Goal: Find specific page/section: Find specific page/section

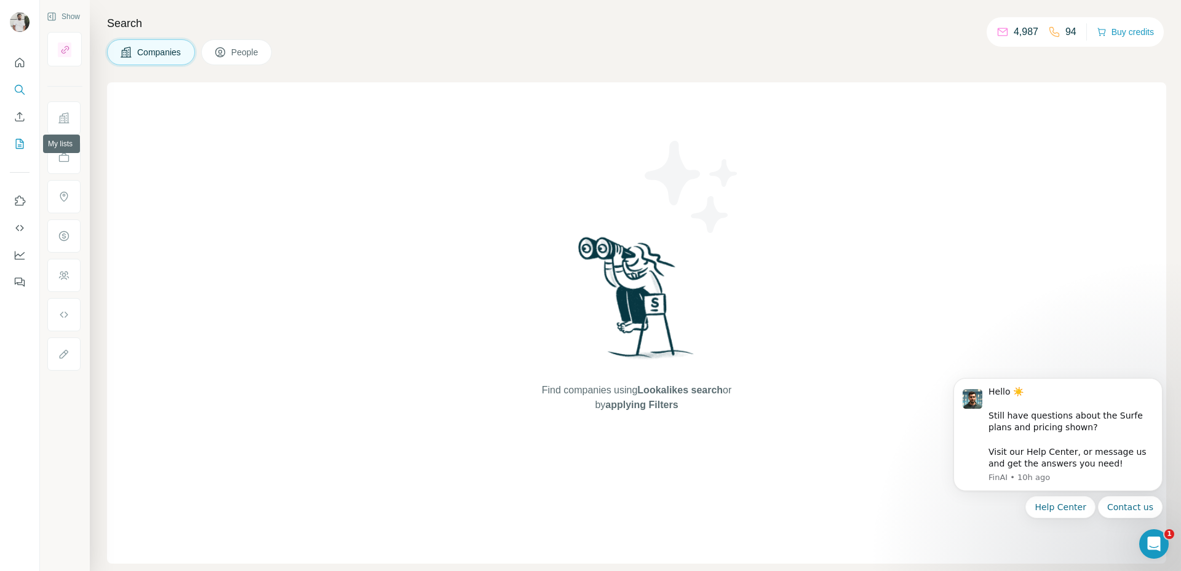
click at [26, 138] on button "My lists" at bounding box center [20, 144] width 20 height 22
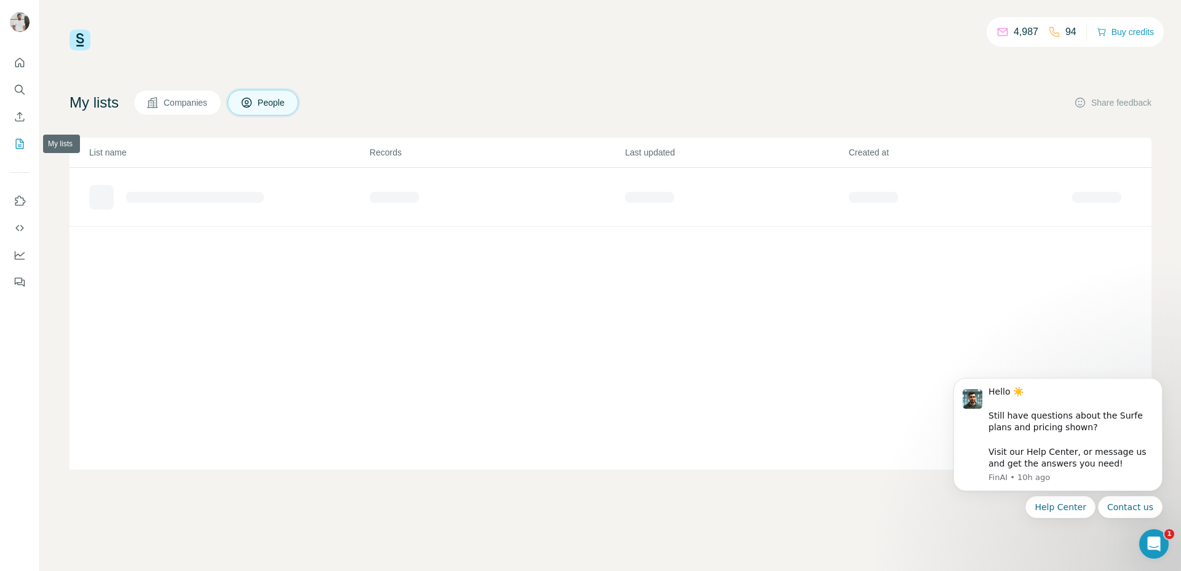
click at [19, 139] on icon "My lists" at bounding box center [20, 144] width 8 height 10
click at [1160, 383] on icon "Dismiss notification" at bounding box center [1158, 381] width 4 height 4
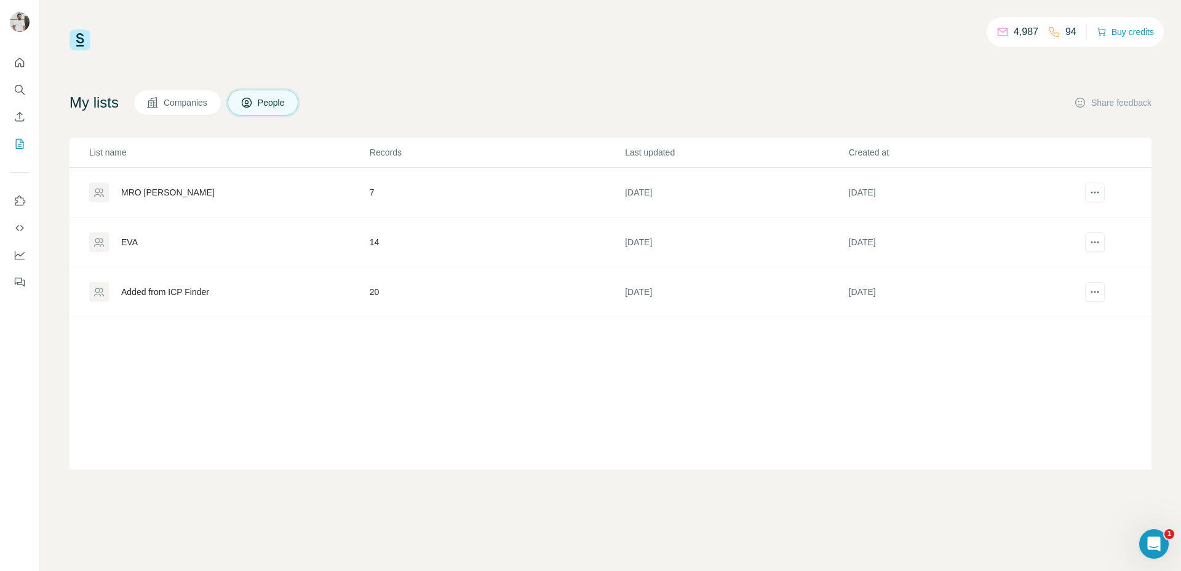
click at [318, 184] on div "MRO [PERSON_NAME]" at bounding box center [228, 193] width 279 height 20
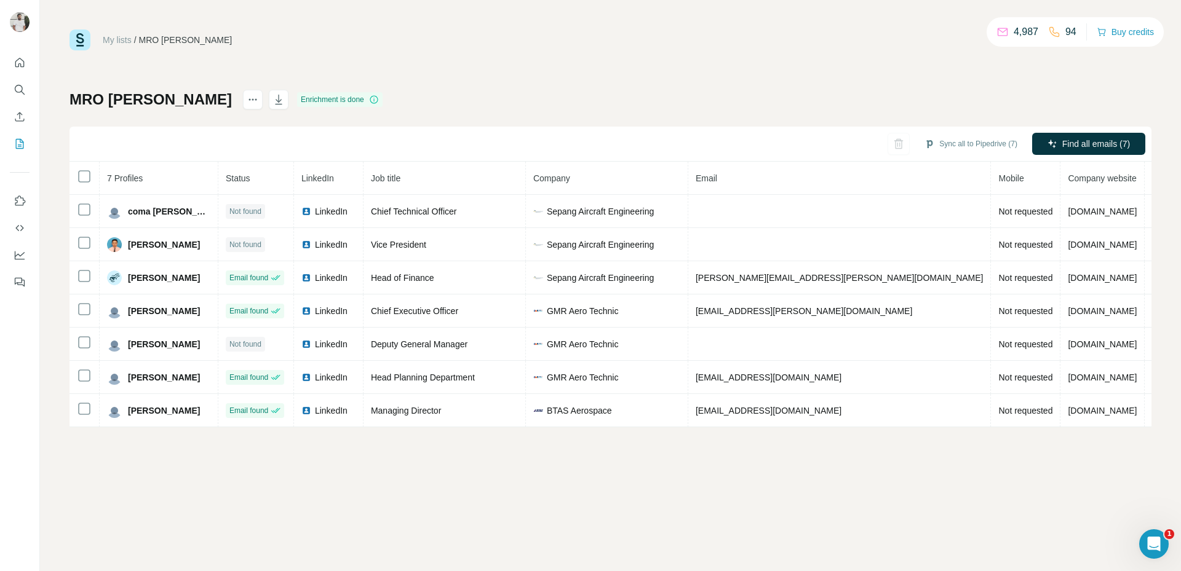
click at [369, 97] on icon at bounding box center [374, 100] width 10 height 10
click at [370, 102] on icon at bounding box center [374, 99] width 8 height 8
click at [369, 102] on icon at bounding box center [374, 100] width 10 height 10
click at [336, 81] on div "My lists / MRO [PERSON_NAME] 4,987 94 Buy credits MRO [PERSON_NAME] is done Syn…" at bounding box center [610, 229] width 1082 height 398
click at [100, 94] on h1 "MRO [PERSON_NAME]" at bounding box center [150, 100] width 162 height 20
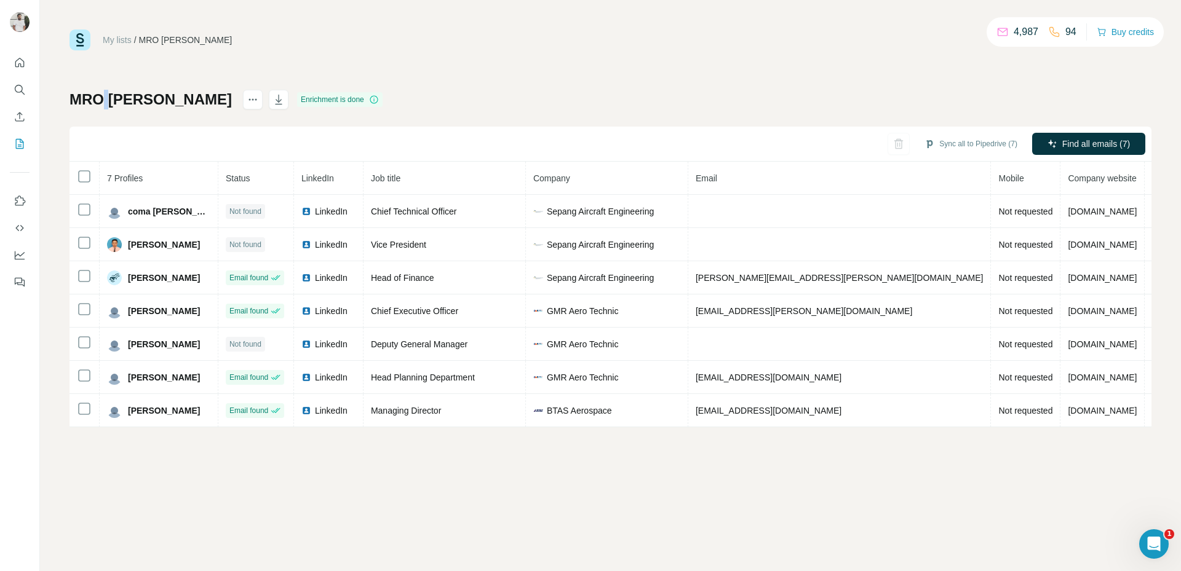
click at [100, 94] on h1 "MRO [PERSON_NAME]" at bounding box center [150, 100] width 162 height 20
click at [105, 100] on h1 "MRO [PERSON_NAME]" at bounding box center [150, 100] width 162 height 20
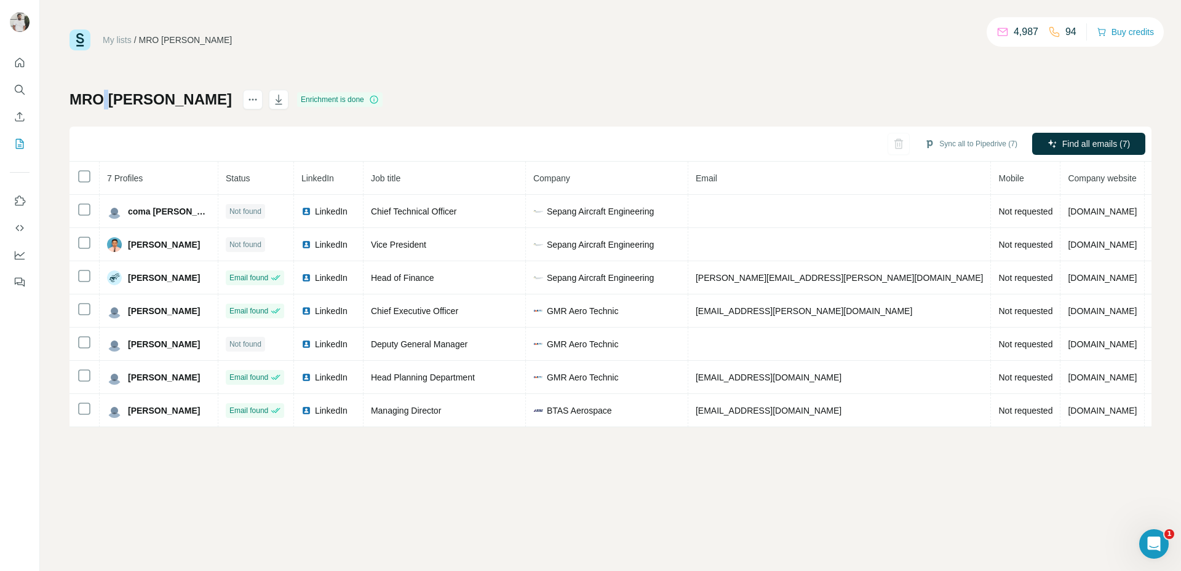
click at [105, 100] on h1 "MRO [PERSON_NAME]" at bounding box center [150, 100] width 162 height 20
